Goal: Task Accomplishment & Management: Use online tool/utility

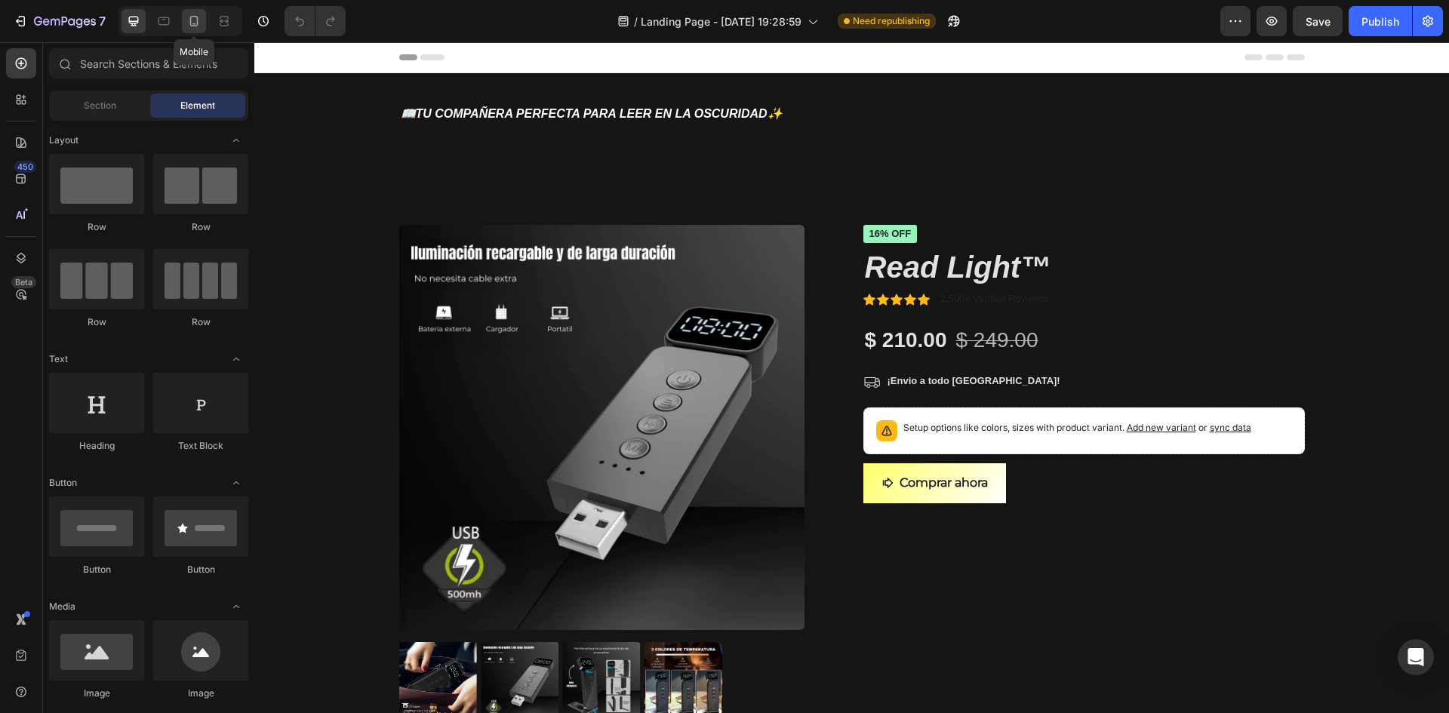
click at [189, 10] on div at bounding box center [194, 21] width 24 height 24
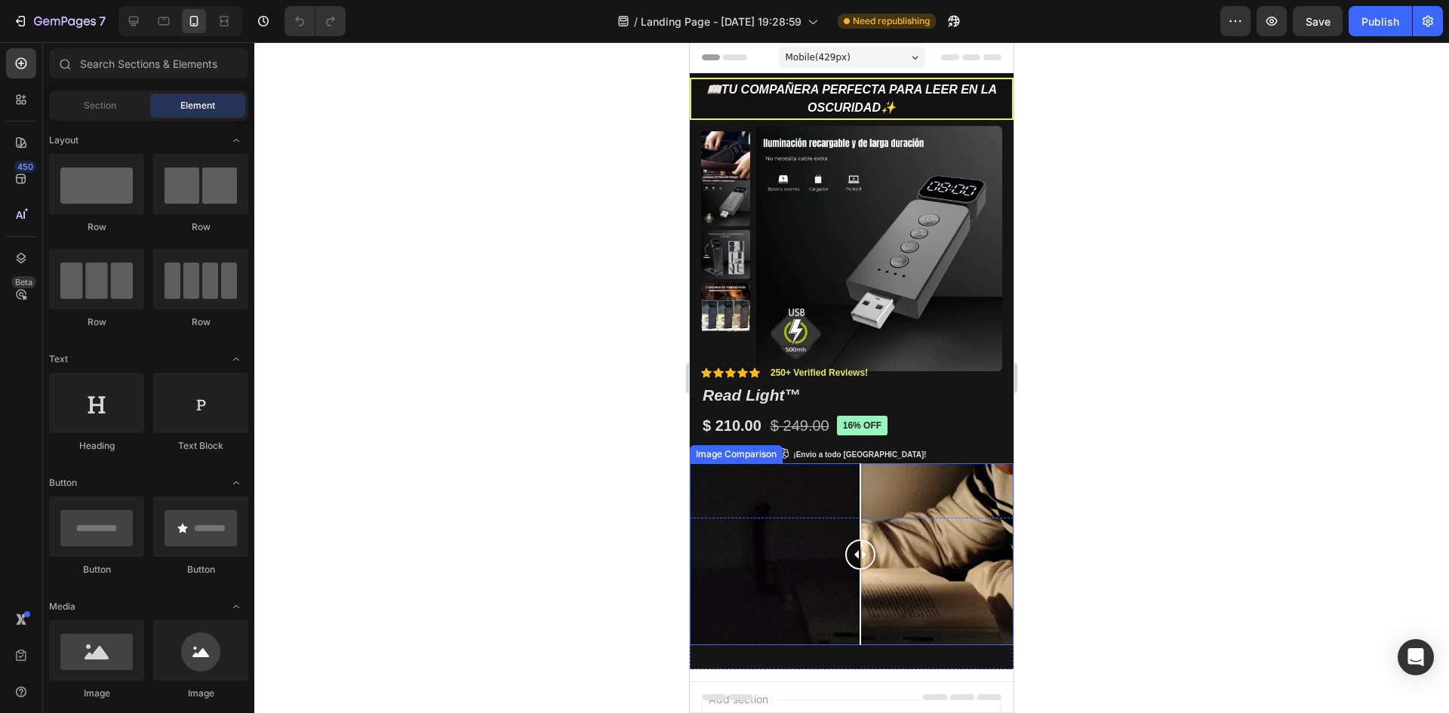
drag, startPoint x: 884, startPoint y: 559, endPoint x: 860, endPoint y: 559, distance: 23.4
click at [860, 559] on div at bounding box center [860, 555] width 30 height 30
click at [132, 33] on div at bounding box center [180, 21] width 124 height 30
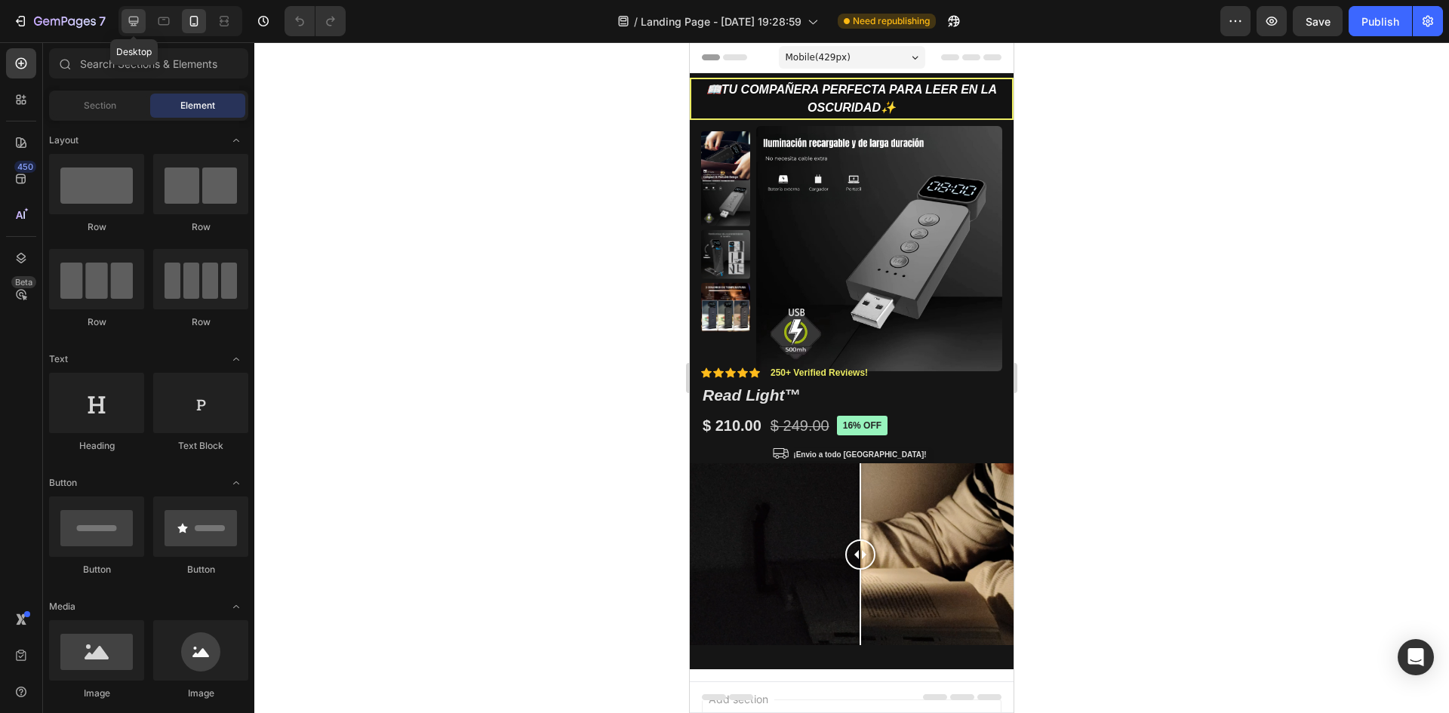
click at [130, 26] on icon at bounding box center [133, 21] width 15 height 15
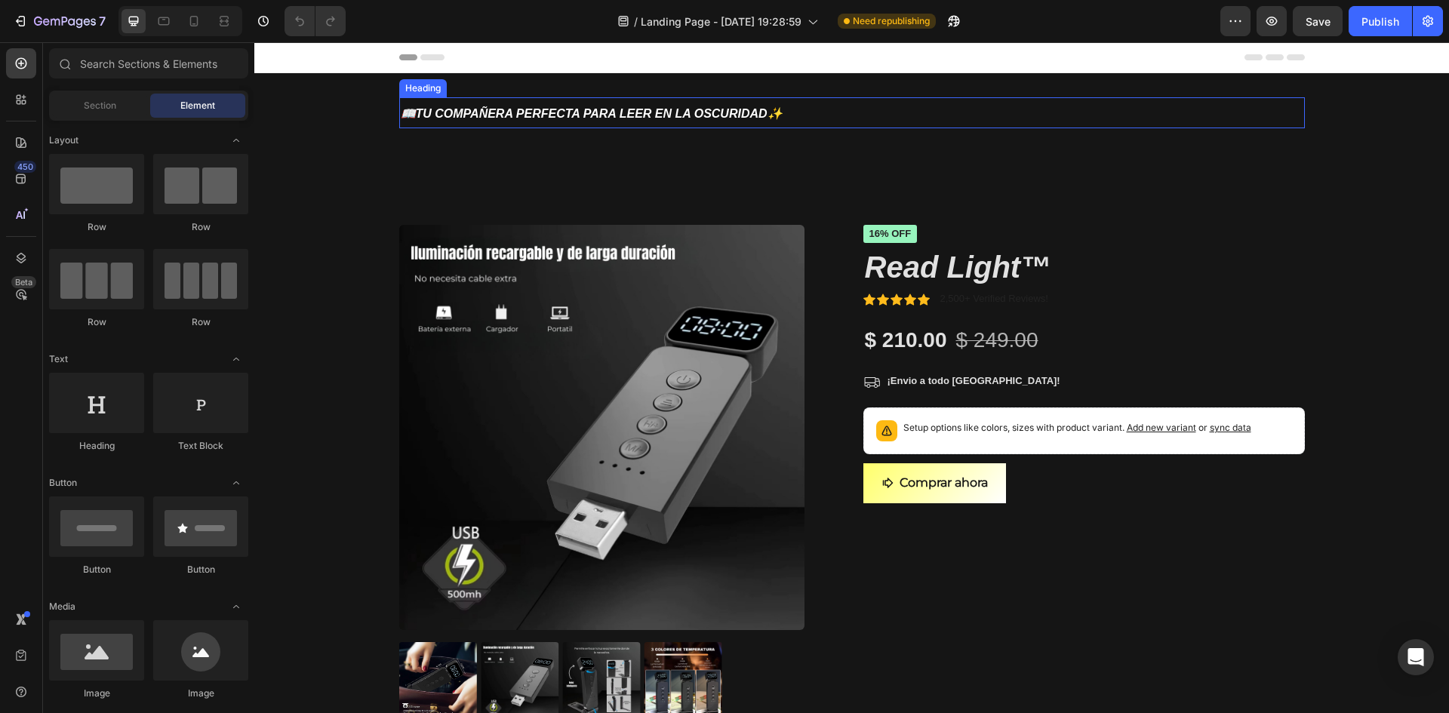
click at [547, 108] on strong "📖tu compañera perfecta para leer en la oscuridad✨" at bounding box center [592, 113] width 382 height 13
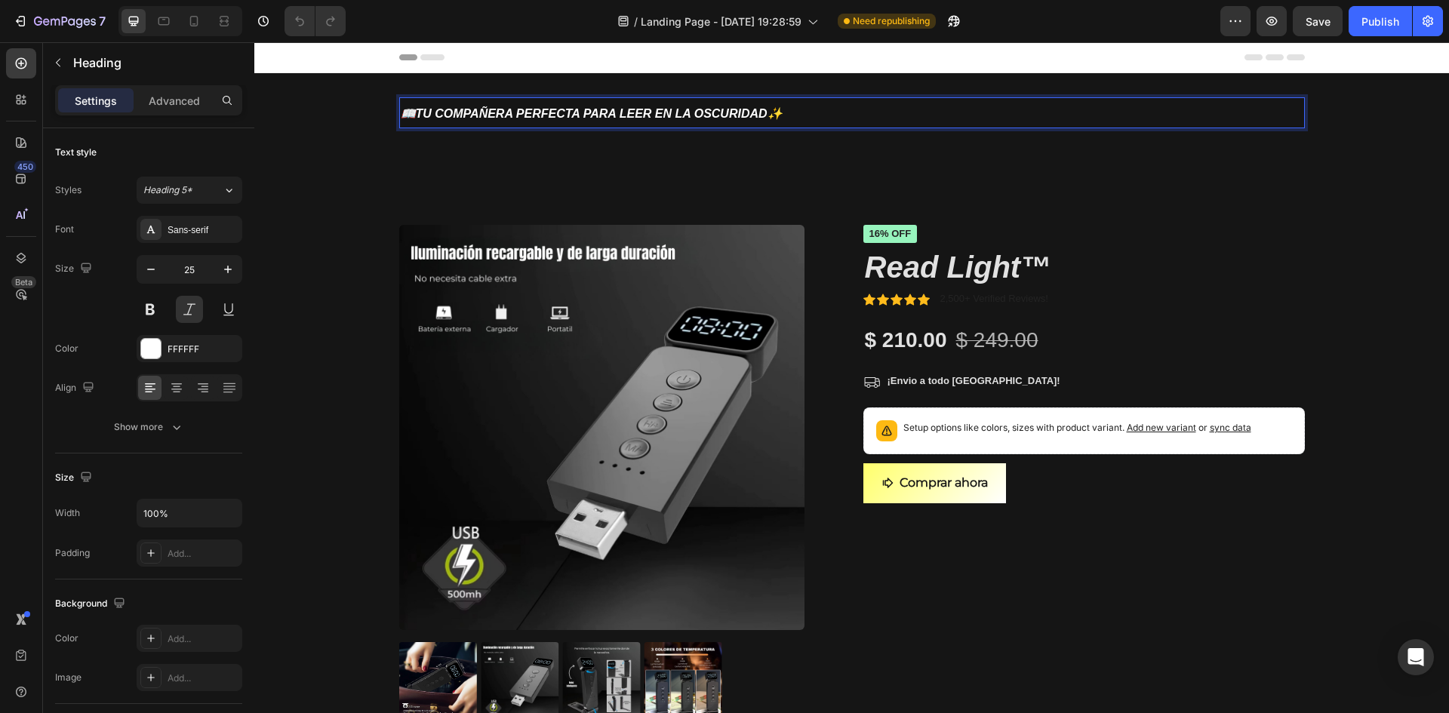
click at [547, 108] on strong "📖tu compañera perfecta para leer en la oscuridad✨" at bounding box center [592, 113] width 382 height 13
